Goal: Contribute content: Contribute content

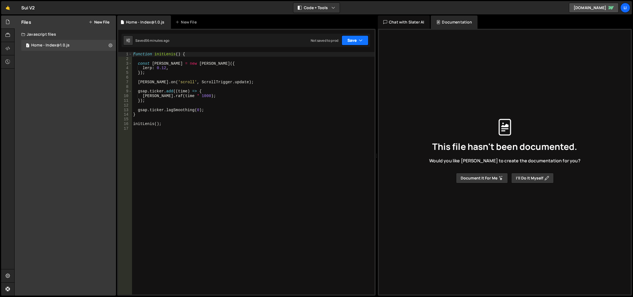
click at [355, 41] on button "Save" at bounding box center [355, 40] width 27 height 10
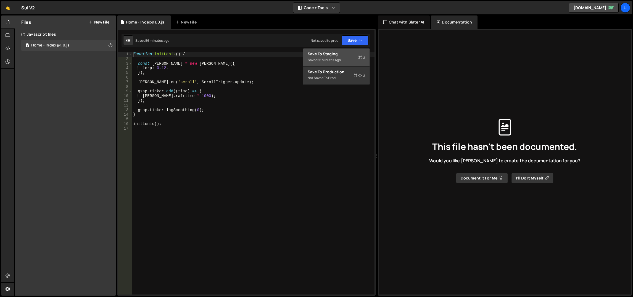
click at [342, 52] on div "Save to Staging S" at bounding box center [336, 54] width 57 height 6
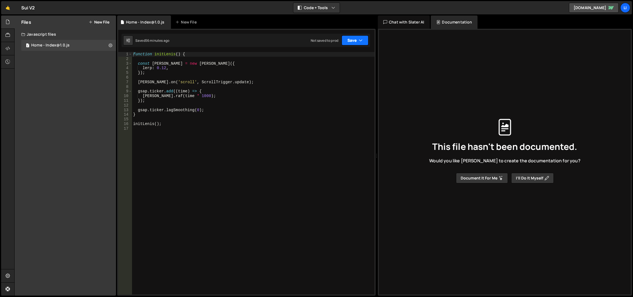
click at [352, 41] on button "Save" at bounding box center [355, 40] width 27 height 10
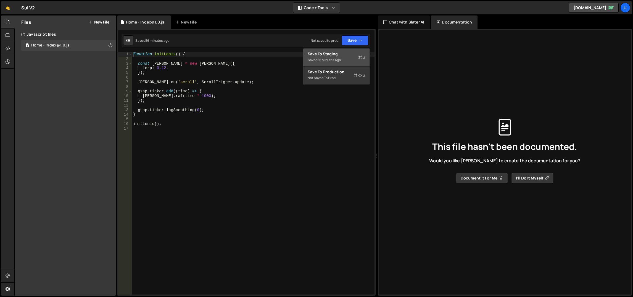
click at [343, 54] on div "Save to Staging S" at bounding box center [336, 54] width 57 height 6
type textarea "function initLenis() {"
click at [165, 53] on div "function initLenis ( ) { const [PERSON_NAME] = new [PERSON_NAME] ({ lerp : 0.12…" at bounding box center [253, 178] width 243 height 252
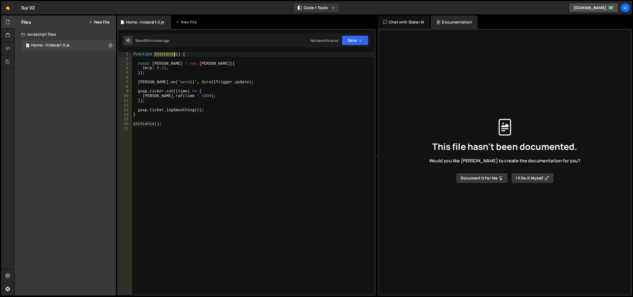
click at [165, 53] on div "function initLenis ( ) { const [PERSON_NAME] = new [PERSON_NAME] ({ lerp : 0.12…" at bounding box center [253, 178] width 243 height 252
click at [111, 45] on icon at bounding box center [111, 45] width 4 height 5
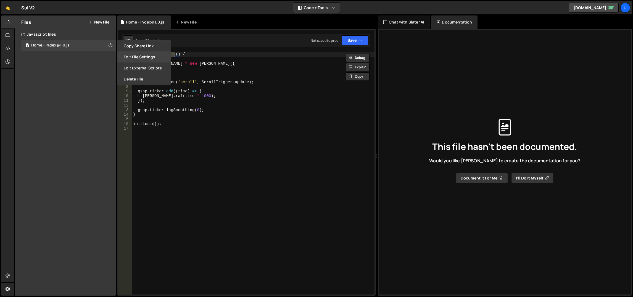
click at [122, 58] on button "Edit File Settings" at bounding box center [144, 56] width 54 height 11
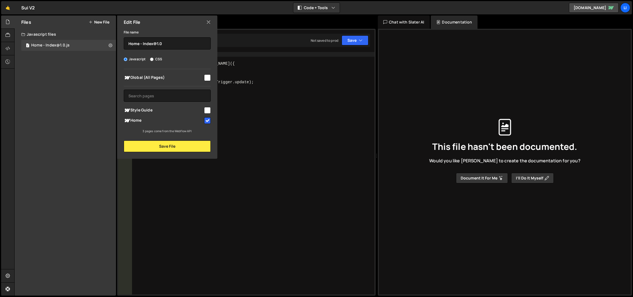
click at [208, 20] on icon at bounding box center [208, 22] width 4 height 6
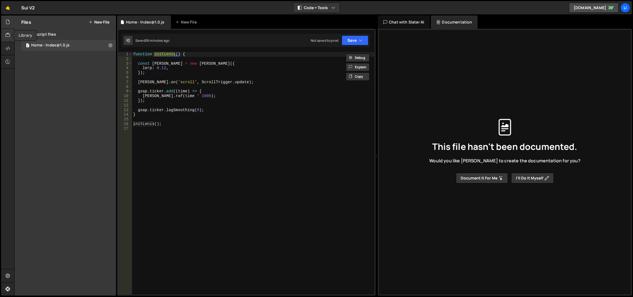
click at [9, 35] on icon at bounding box center [8, 35] width 4 height 6
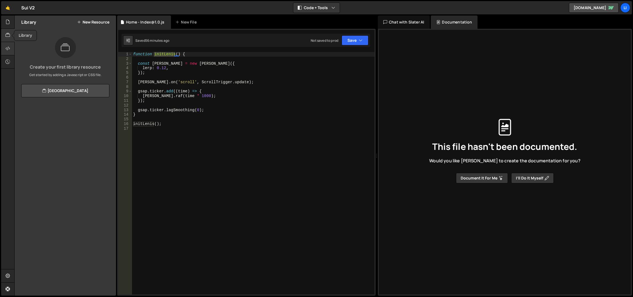
click at [10, 44] on div at bounding box center [8, 48] width 14 height 13
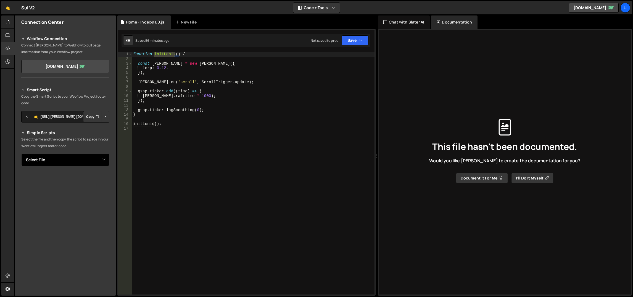
drag, startPoint x: 75, startPoint y: 155, endPoint x: 72, endPoint y: 159, distance: 5.1
click at [75, 156] on select "Select File Home - Index@1.0.js" at bounding box center [65, 160] width 88 height 12
select select "48381"
click at [21, 154] on select "Select File Home - Index@1.0.js" at bounding box center [65, 160] width 88 height 12
click at [92, 113] on button "Copy" at bounding box center [92, 117] width 19 height 12
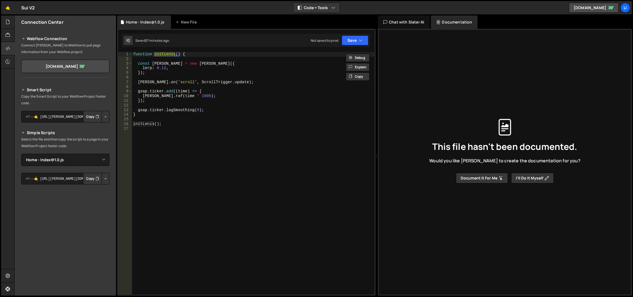
click at [182, 68] on div "function initLenis ( ) { const [PERSON_NAME] = new [PERSON_NAME] ({ lerp : 0.12…" at bounding box center [253, 178] width 243 height 252
click at [184, 72] on div "function initLenis ( ) { const [PERSON_NAME] = new [PERSON_NAME] ({ lerp : 0.12…" at bounding box center [253, 178] width 243 height 252
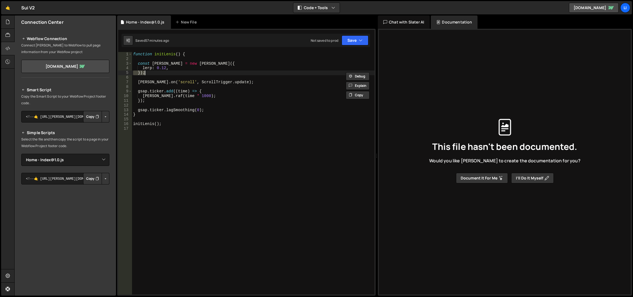
click at [184, 72] on div "function initLenis ( ) { const [PERSON_NAME] = new [PERSON_NAME] ({ lerp : 0.12…" at bounding box center [253, 178] width 243 height 252
click at [186, 67] on div "function initLenis ( ) { const [PERSON_NAME] = new [PERSON_NAME] ({ lerp : 0.12…" at bounding box center [253, 178] width 243 height 252
type textarea "lerp: 0.12,"
click at [252, 137] on div "function initLenis ( ) { const [PERSON_NAME] = new [PERSON_NAME] ({ lerp : 0.12…" at bounding box center [253, 178] width 243 height 252
paste textarea "</script>"
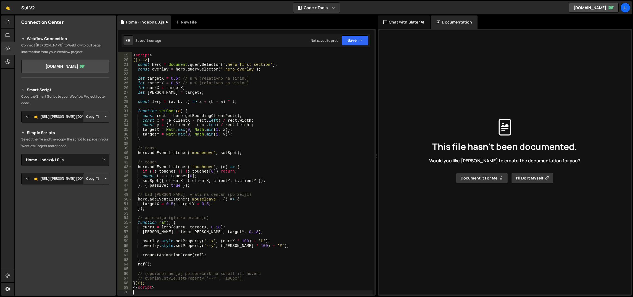
scroll to position [82, 0]
click at [143, 286] on div "< script > (() => { const hero = document . querySelector ( '.hero_first_sectio…" at bounding box center [252, 175] width 241 height 252
type textarea "</script>"
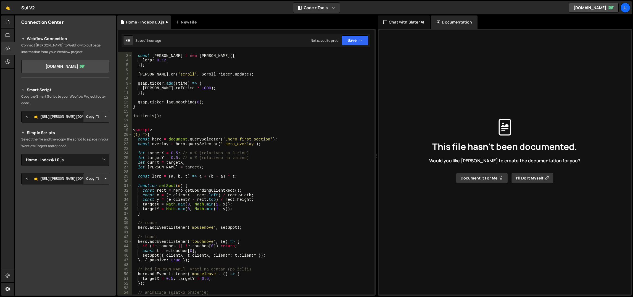
scroll to position [7, 0]
click at [144, 130] on div "const [PERSON_NAME] = new [PERSON_NAME] ({ lerp : 0.12 , }) ; [PERSON_NAME] . o…" at bounding box center [252, 175] width 241 height 252
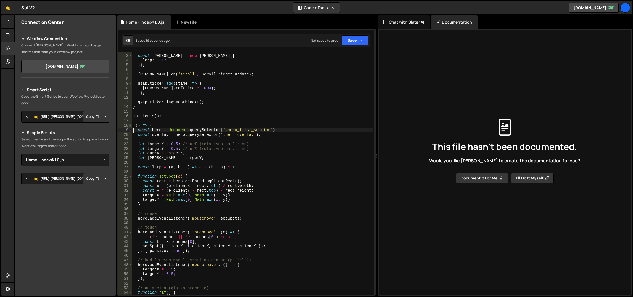
click at [131, 124] on span at bounding box center [130, 125] width 3 height 5
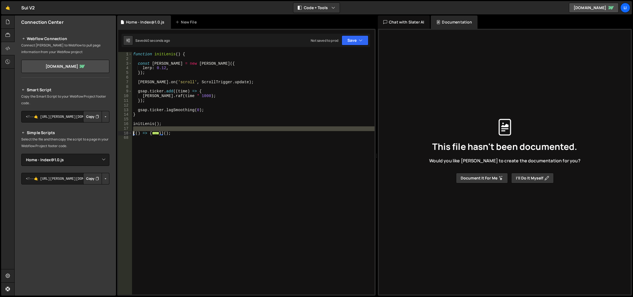
drag, startPoint x: 175, startPoint y: 131, endPoint x: 126, endPoint y: 132, distance: 48.9
click at [126, 132] on div "const hero = document.querySelector('.hero_first_section'); 1 2 3 4 5 6 7 8 9 1…" at bounding box center [246, 173] width 256 height 242
click at [168, 133] on div "function initLenis ( ) { const [PERSON_NAME] = new [PERSON_NAME] ({ lerp : 0.12…" at bounding box center [253, 178] width 243 height 252
drag, startPoint x: 178, startPoint y: 133, endPoint x: 131, endPoint y: 134, distance: 46.4
click at [131, 134] on div "})(); 1 2 3 4 5 6 7 8 9 10 11 12 13 14 15 16 17 18 68 function initLenis ( ) { …" at bounding box center [246, 173] width 256 height 242
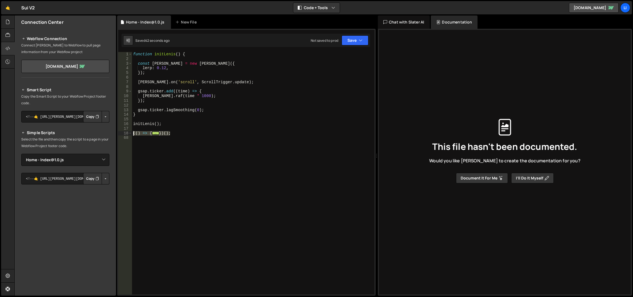
type textarea "(() => { const hero = document.querySelector('.hero_first_section');"
click at [196, 96] on div "function initLenis ( ) { const [PERSON_NAME] = new [PERSON_NAME] ({ lerp : 0.12…" at bounding box center [253, 178] width 243 height 252
type textarea "[PERSON_NAME].raf(time * 1000);"
click at [181, 130] on div "function initLenis ( ) { const [PERSON_NAME] = new [PERSON_NAME] ({ lerp : 0.12…" at bounding box center [253, 178] width 243 height 252
paste textarea "}"
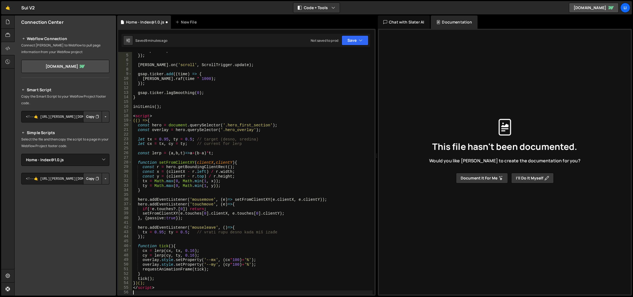
scroll to position [17, 0]
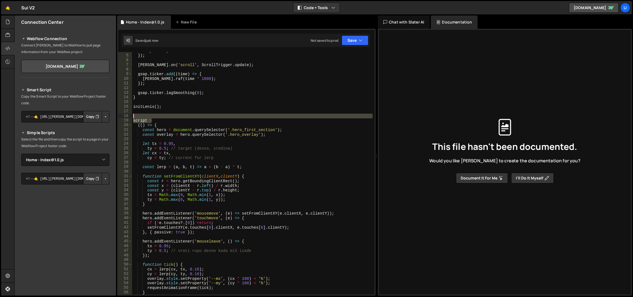
drag, startPoint x: 159, startPoint y: 119, endPoint x: 130, endPoint y: 115, distance: 29.0
click at [130, 115] on div "} 4 5 6 7 8 9 10 11 12 13 14 15 16 17 18 19 20 21 22 23 24 25 26 27 28 29 30 31…" at bounding box center [246, 173] width 256 height 242
type textarea "< script >"
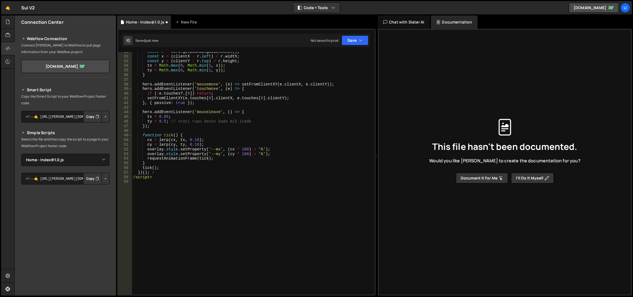
scroll to position [141, 0]
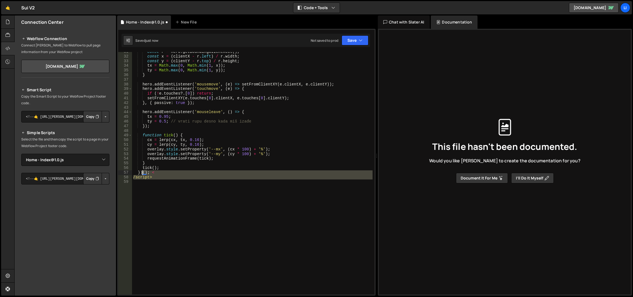
drag, startPoint x: 170, startPoint y: 180, endPoint x: 143, endPoint y: 173, distance: 27.8
click at [143, 173] on div "const r = hero . getBoundingClientRect ( ) ; const x = ( clientX - r . left ) /…" at bounding box center [252, 175] width 241 height 252
click at [168, 178] on div "const r = hero . getBoundingClientRect ( ) ; const x = ( clientX - r . left ) /…" at bounding box center [252, 173] width 241 height 242
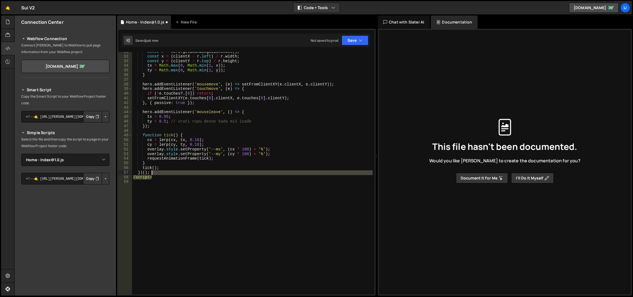
drag, startPoint x: 175, startPoint y: 175, endPoint x: 151, endPoint y: 175, distance: 23.5
click at [151, 175] on div "const r = hero . getBoundingClientRect ( ) ; const x = ( clientX - r . left ) /…" at bounding box center [252, 175] width 241 height 252
type textarea "})();"
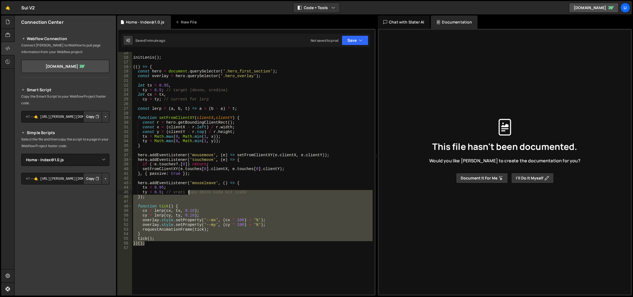
scroll to position [0, 0]
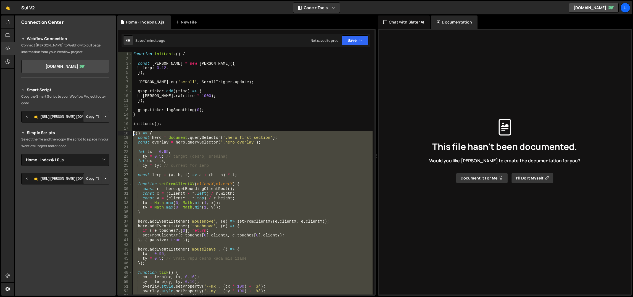
drag, startPoint x: 180, startPoint y: 170, endPoint x: 132, endPoint y: 134, distance: 59.2
click at [132, 134] on div "function initLenis ( ) { const [PERSON_NAME] = new [PERSON_NAME] ({ lerp : 0.12…" at bounding box center [252, 178] width 241 height 252
type textarea "(() => { const hero = document.querySelector('.hero_first_section');"
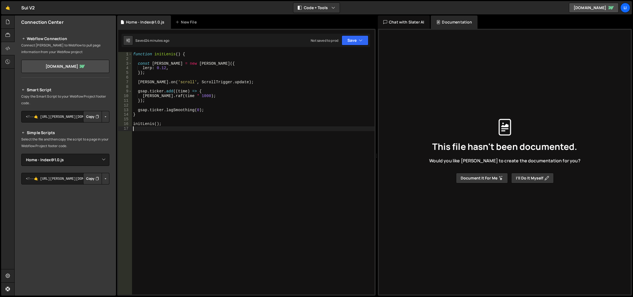
click at [179, 138] on div "function initLenis ( ) { const [PERSON_NAME] = new [PERSON_NAME] ({ lerp : 0.12…" at bounding box center [253, 178] width 243 height 252
paste textarea "});"
type textarea "});"
